Goal: Entertainment & Leisure: Consume media (video, audio)

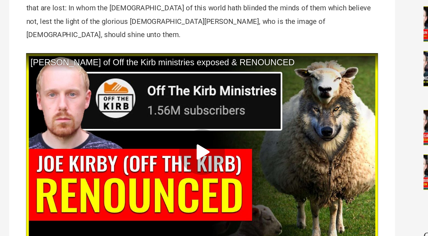
scroll to position [276, 0]
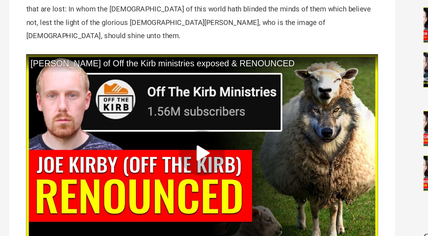
click at [155, 110] on icon at bounding box center [153, 115] width 8 height 10
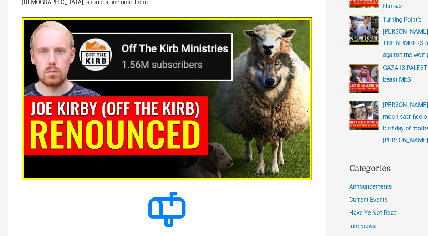
scroll to position [280, 0]
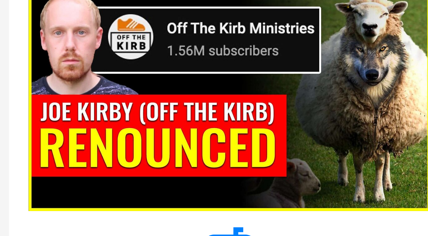
click at [0, 0] on div at bounding box center [0, 0] width 0 height 0
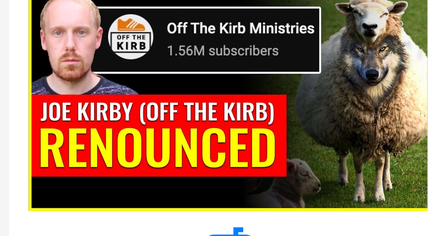
click at [0, 0] on div at bounding box center [0, 0] width 0 height 0
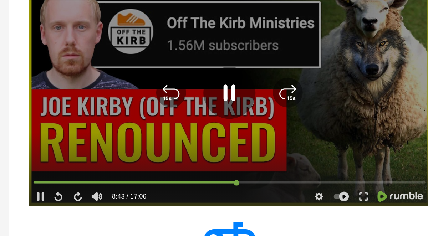
click at [25, 176] on icon at bounding box center [28, 179] width 6 height 6
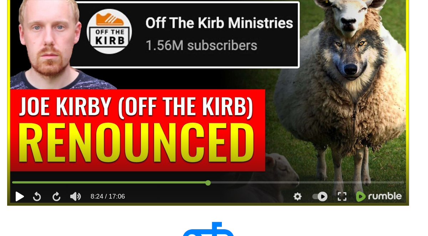
click at [27, 176] on icon at bounding box center [28, 179] width 5 height 6
click at [30, 176] on icon at bounding box center [28, 179] width 6 height 6
click at [153, 168] on div at bounding box center [152, 170] width 4 height 4
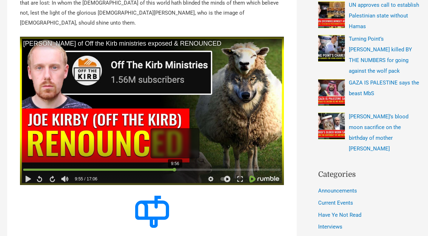
scroll to position [280, 0]
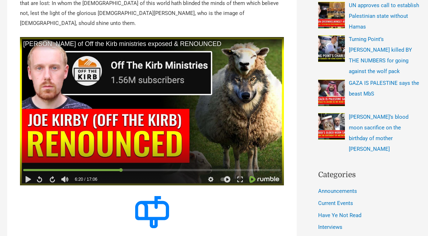
click at [30, 176] on icon at bounding box center [28, 179] width 6 height 6
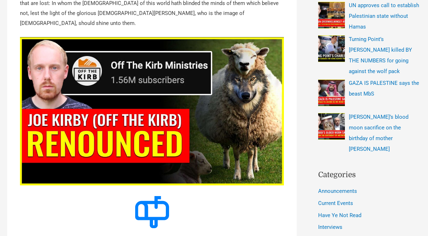
click at [0, 0] on div at bounding box center [0, 0] width 0 height 0
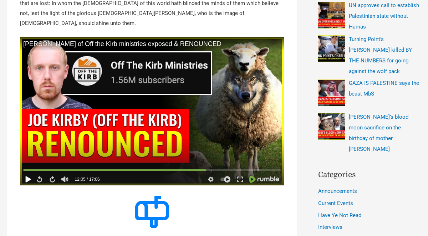
click at [30, 177] on icon at bounding box center [28, 180] width 5 height 6
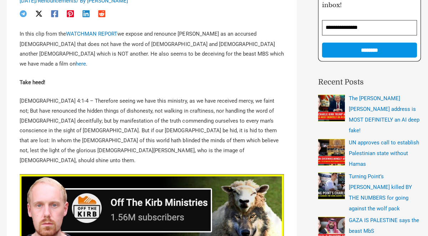
scroll to position [139, 0]
